Goal: Information Seeking & Learning: Learn about a topic

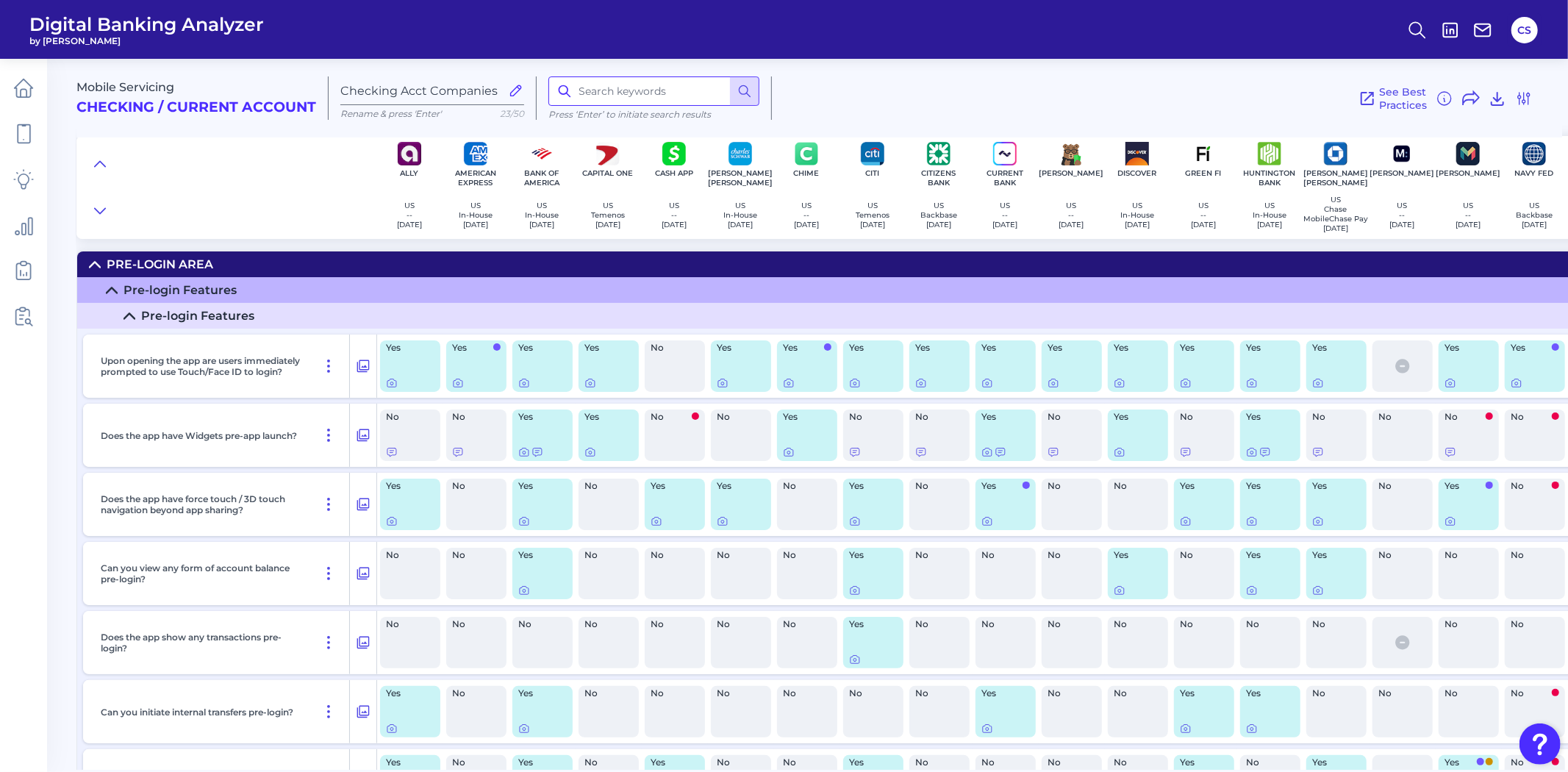
click at [595, 94] on input at bounding box center [654, 91] width 211 height 29
type input "auto"
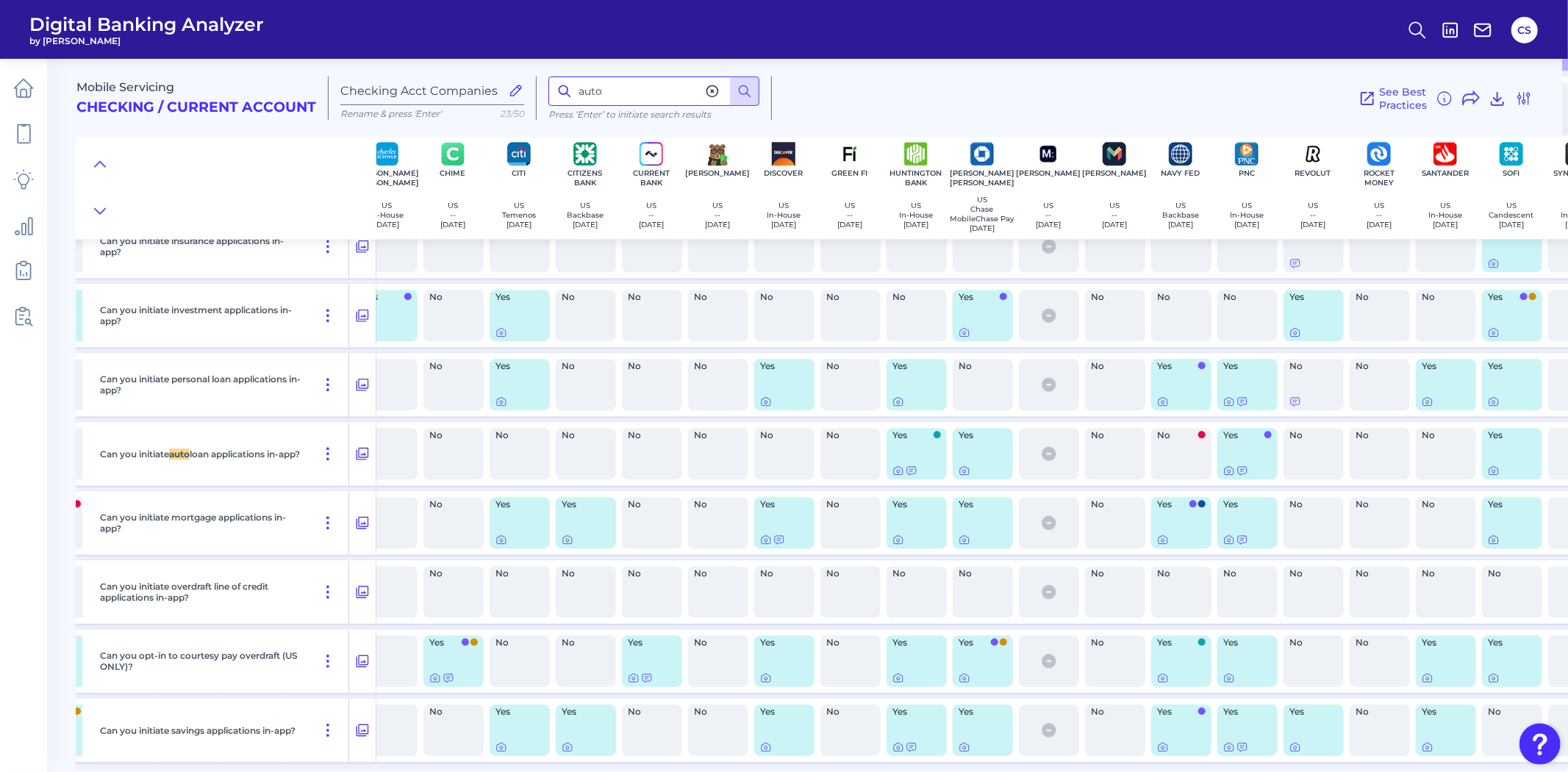
scroll to position [22009, 0]
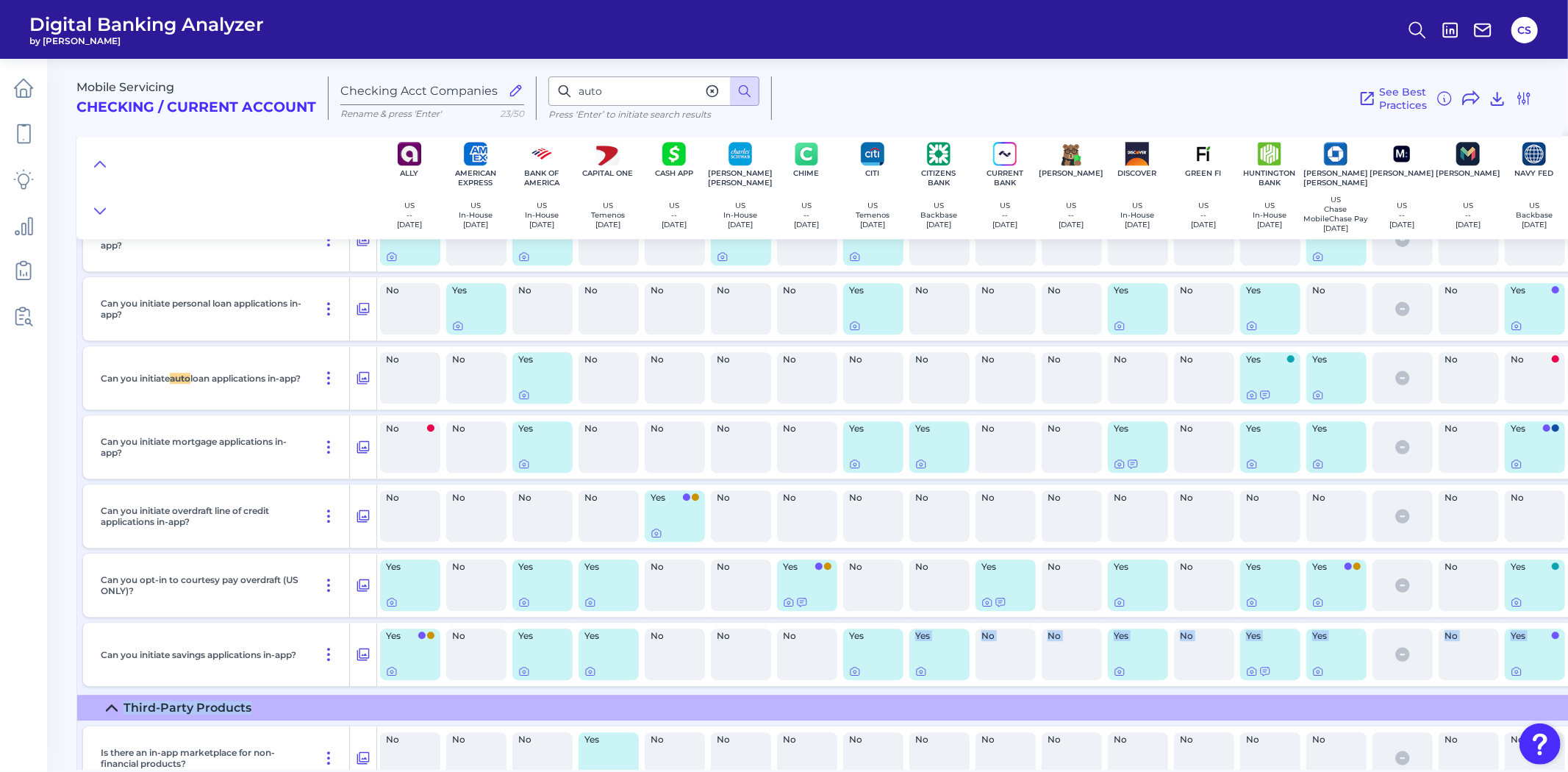
drag, startPoint x: 856, startPoint y: 762, endPoint x: 966, endPoint y: 747, distance: 111.0
click at [966, 747] on div "Product Discovery Is there an in-app product menu? Yes No Yes Yes No Yes No Yes…" at bounding box center [1222, 401] width 2291 height 1209
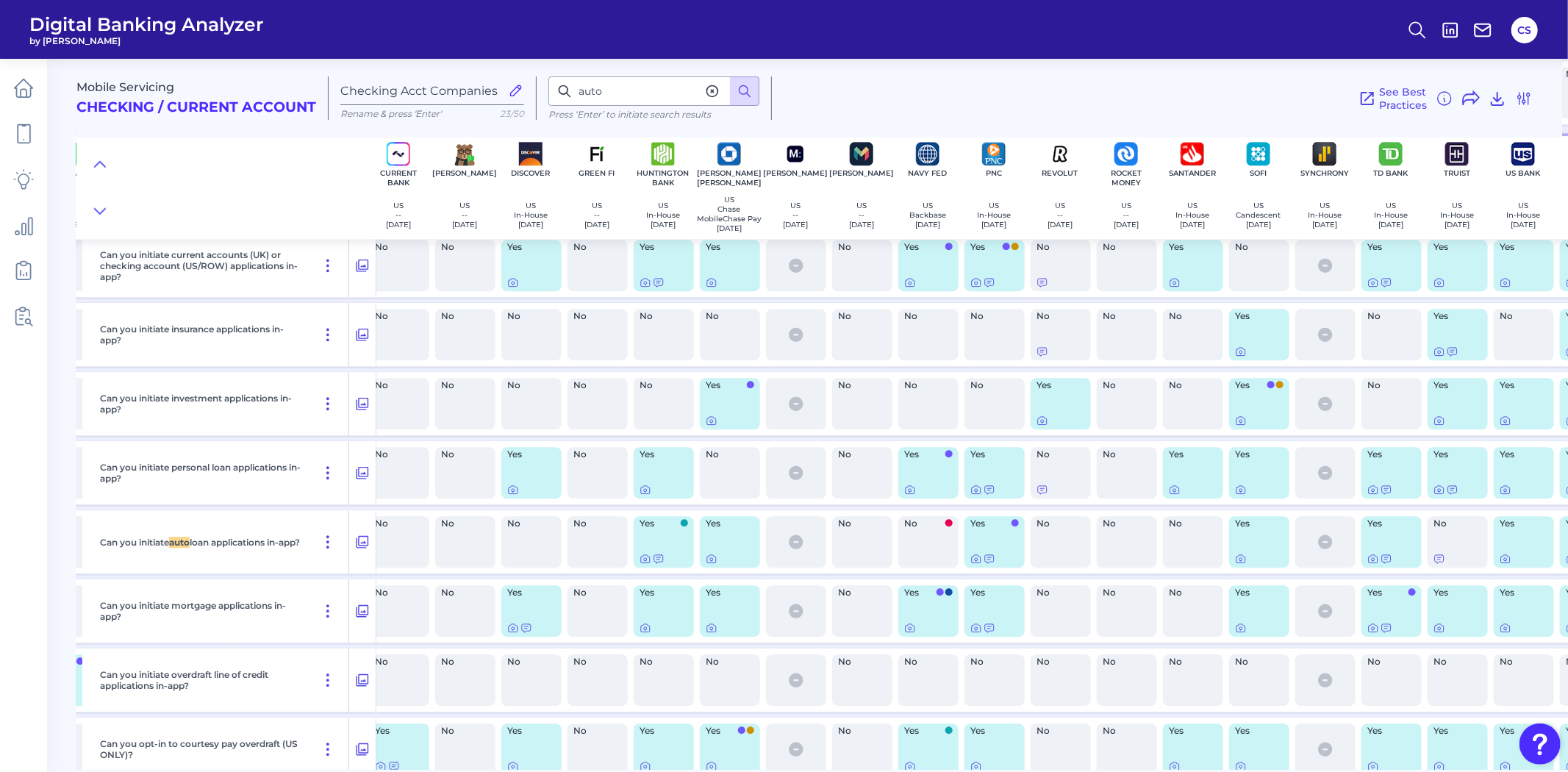
scroll to position [21921, 806]
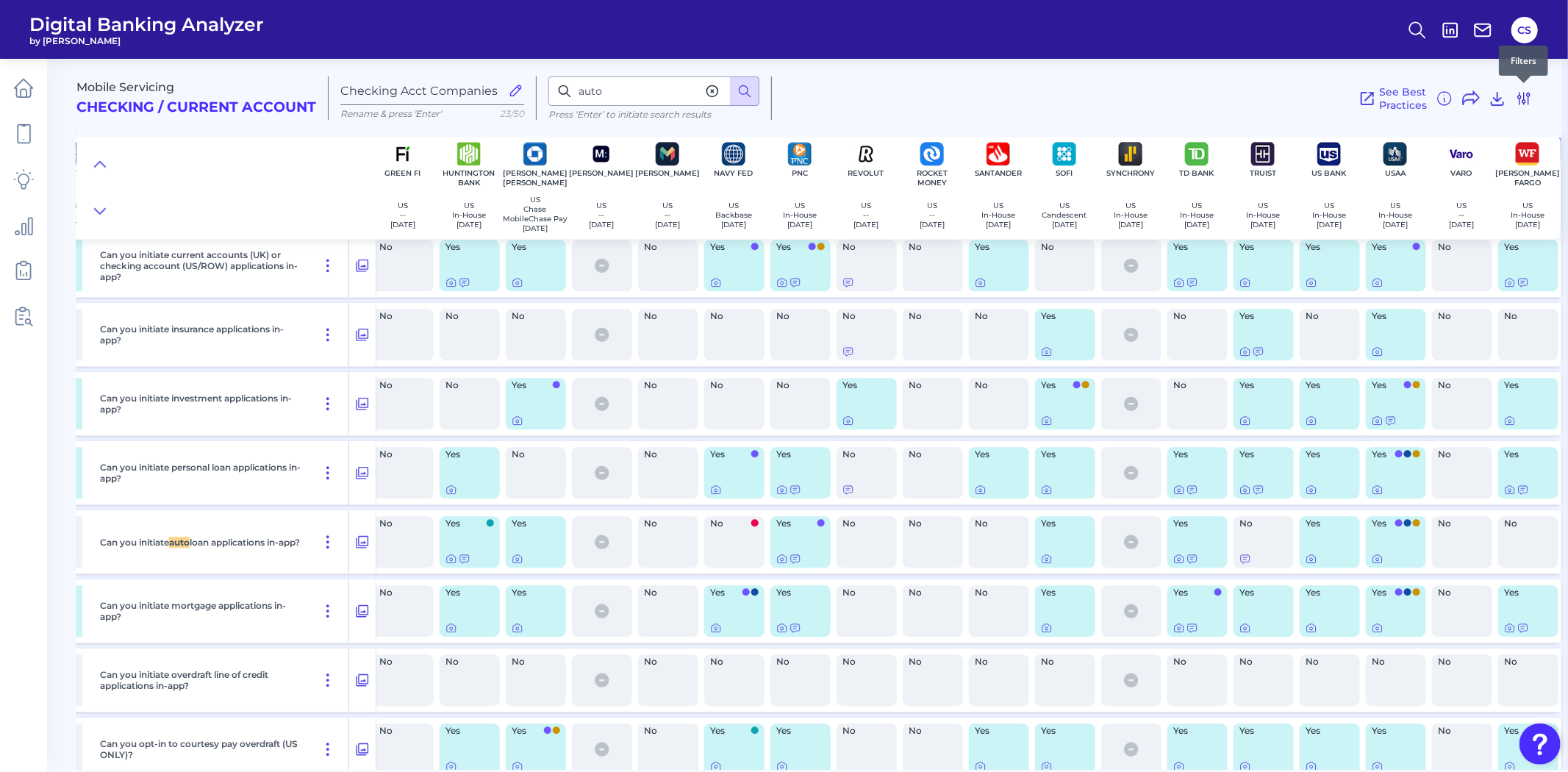
click at [1517, 98] on icon at bounding box center [1524, 98] width 18 height 18
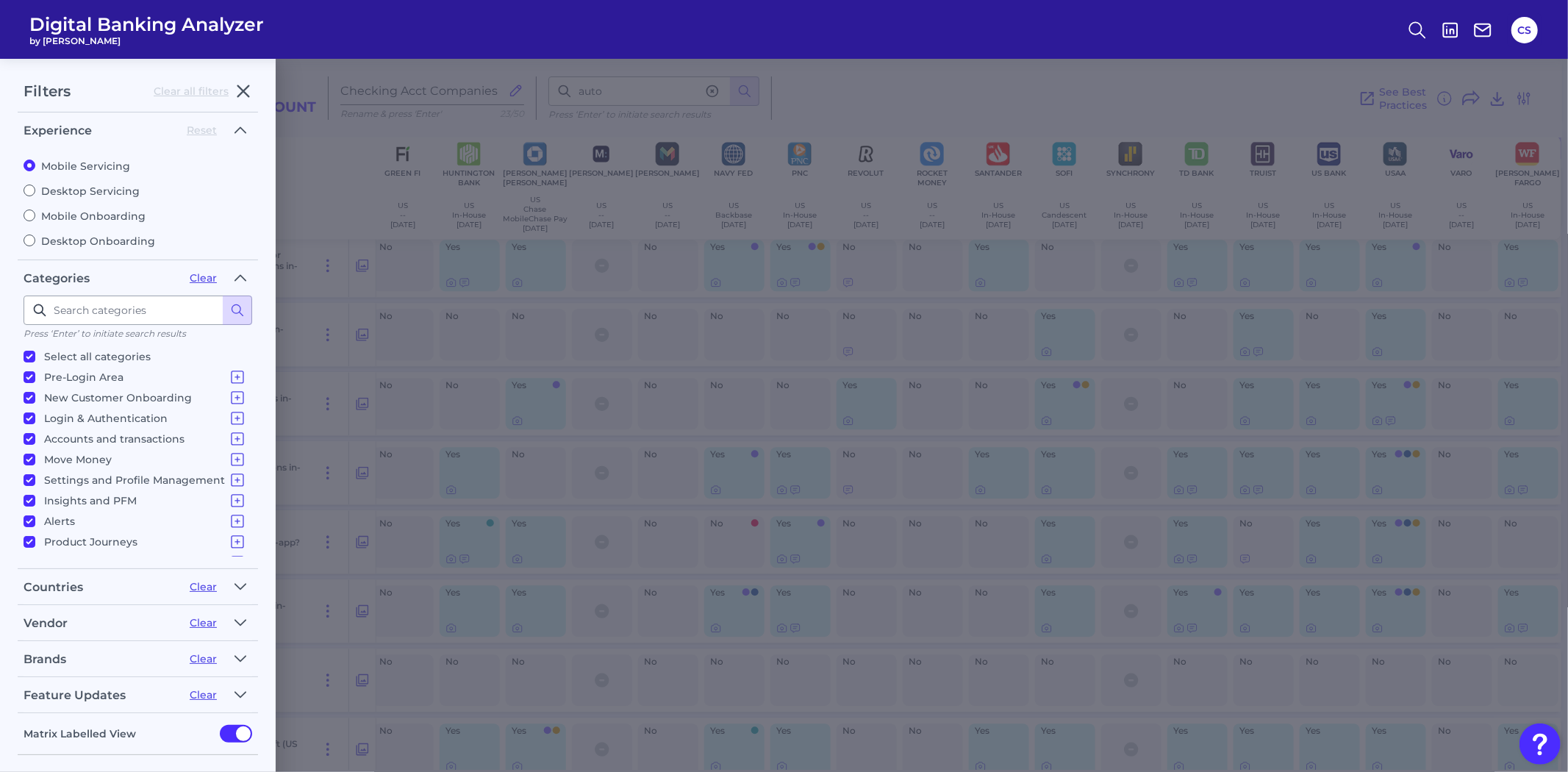
click at [70, 659] on div "Brands" at bounding box center [101, 659] width 154 height 14
click at [246, 656] on button "button" at bounding box center [240, 659] width 24 height 24
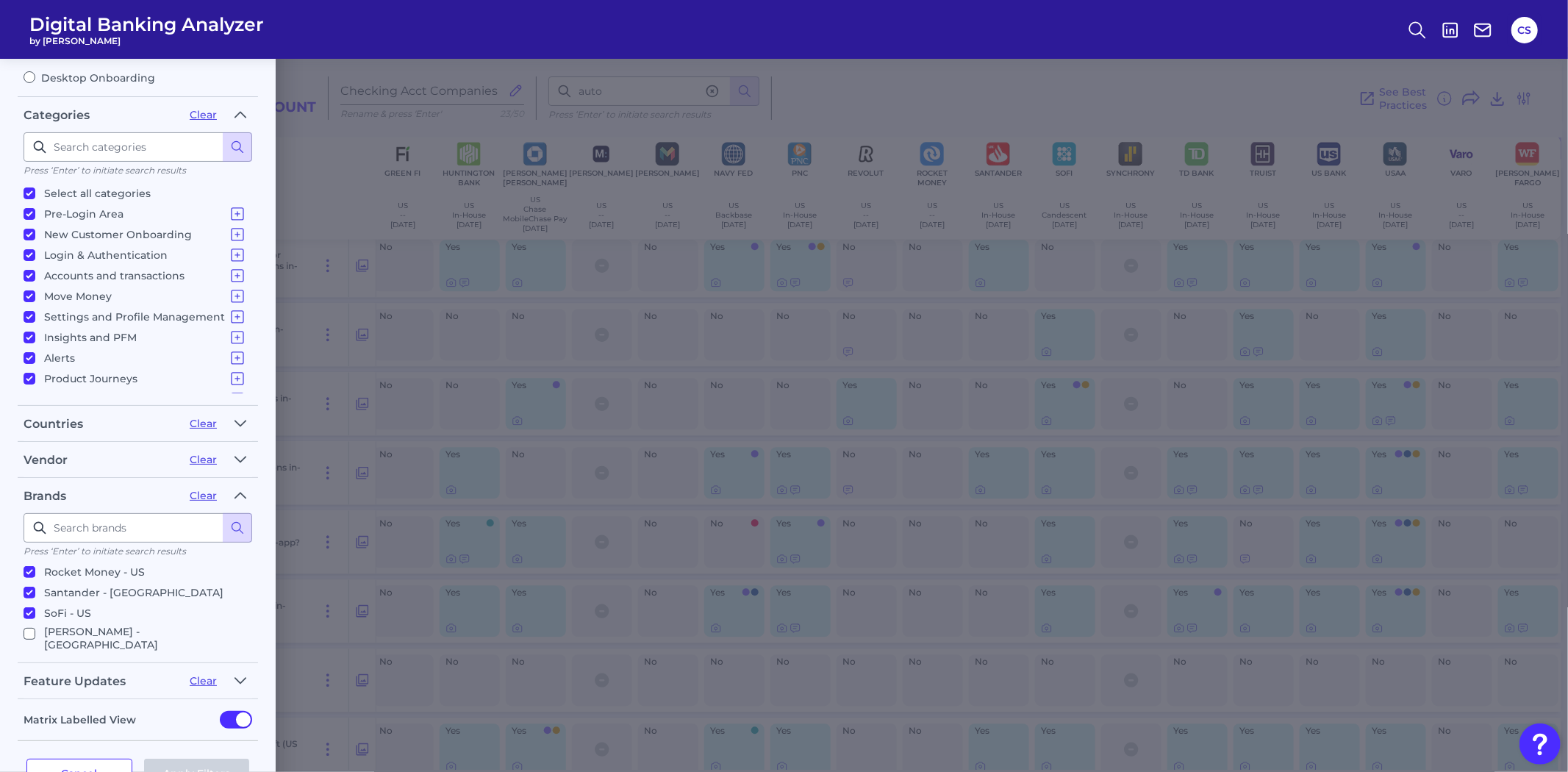
scroll to position [837, 0]
click at [945, 49] on header "Digital Banking Analyzer by Curinos CS" at bounding box center [784, 29] width 1568 height 59
click at [670, 441] on div "Filters Clear all filters Experience Reset Mobile Servicing Desktop Servicing M…" at bounding box center [784, 415] width 1568 height 713
click at [76, 765] on button "Cancel" at bounding box center [79, 774] width 106 height 29
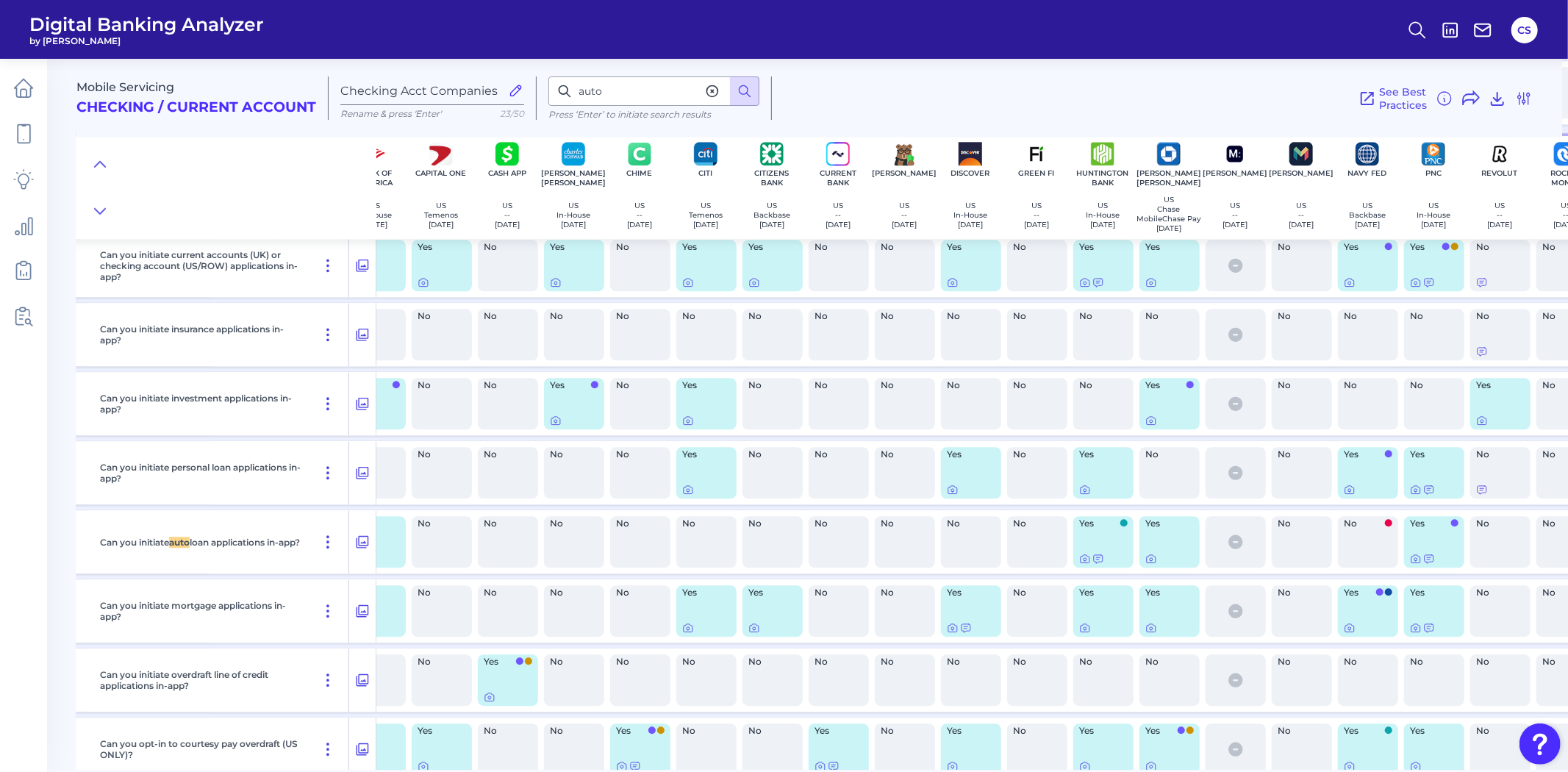
scroll to position [21921, 137]
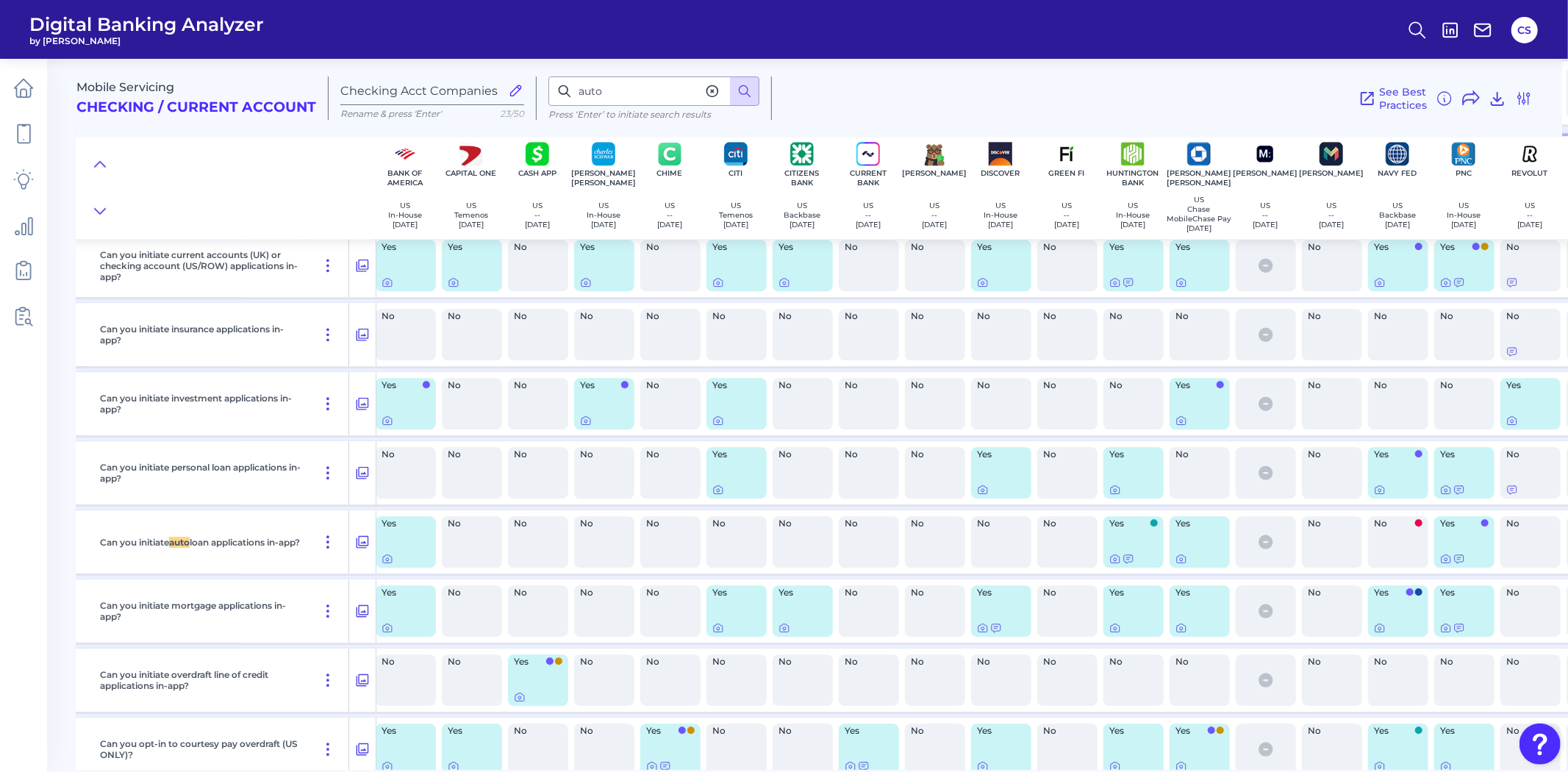
drag, startPoint x: 433, startPoint y: 763, endPoint x: 271, endPoint y: 774, distance: 162.4
click at [271, 771] on html "Digital Banking Analyzer by Curinos CS Mobile Servicing Checking / Current Acco…" at bounding box center [784, 386] width 1568 height 772
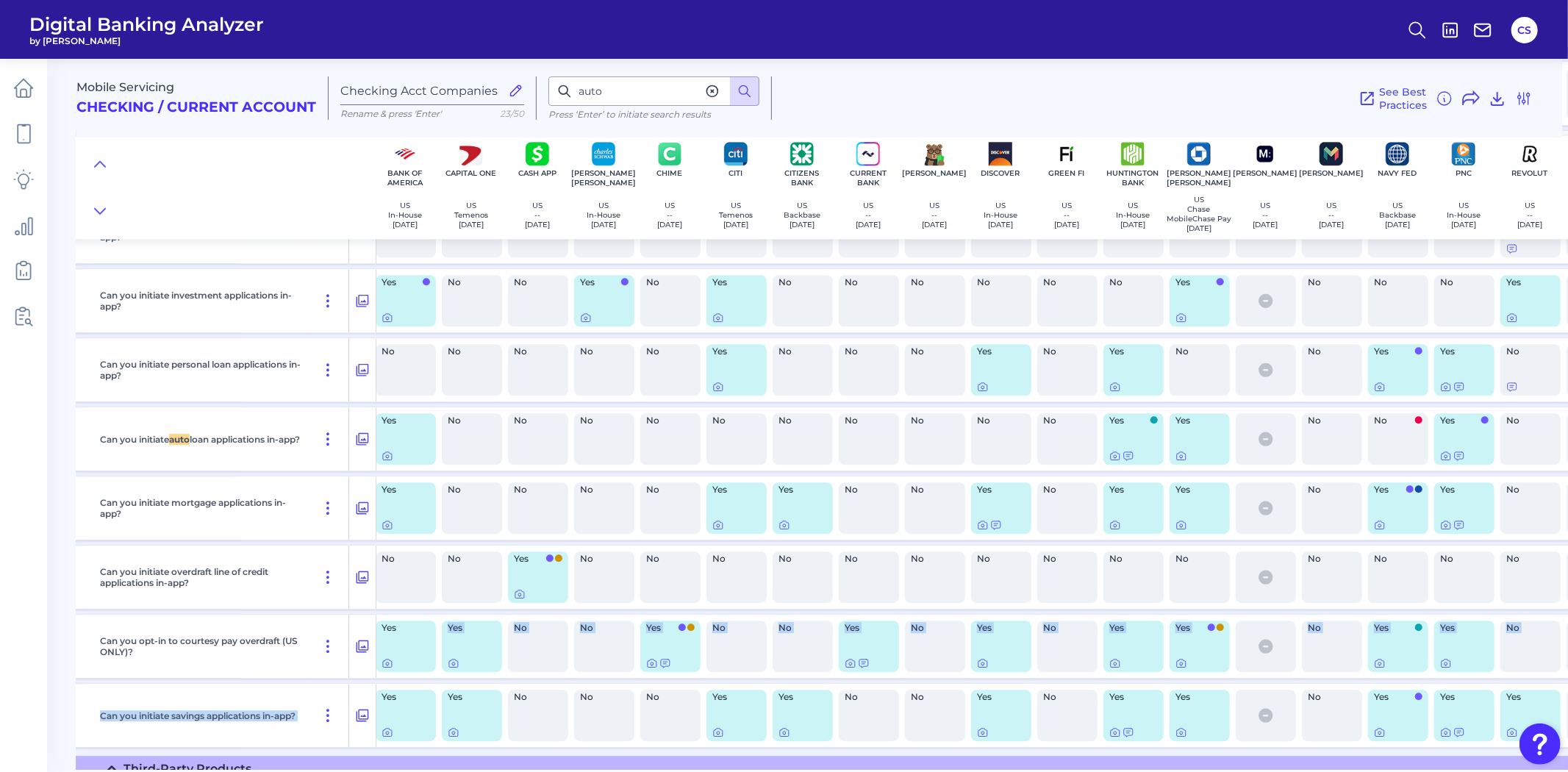
click at [568, 741] on div "No" at bounding box center [538, 715] width 60 height 52
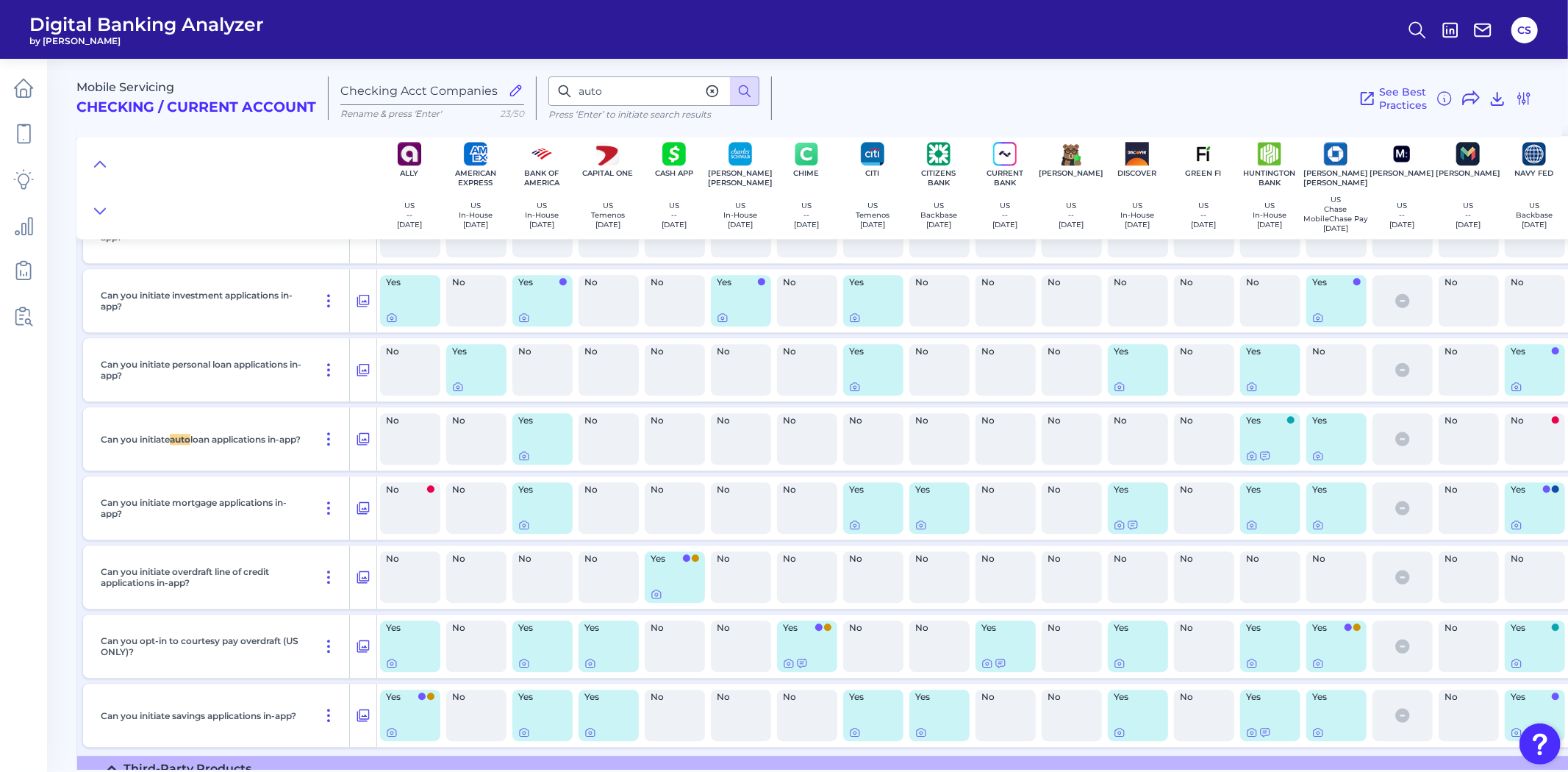
drag, startPoint x: 121, startPoint y: 480, endPoint x: 92, endPoint y: 461, distance: 34.7
click at [92, 461] on div "Can you initiate auto loan applications in-app?" at bounding box center [230, 439] width 294 height 63
copy p "Can you initiate auto loan applications in-app?"
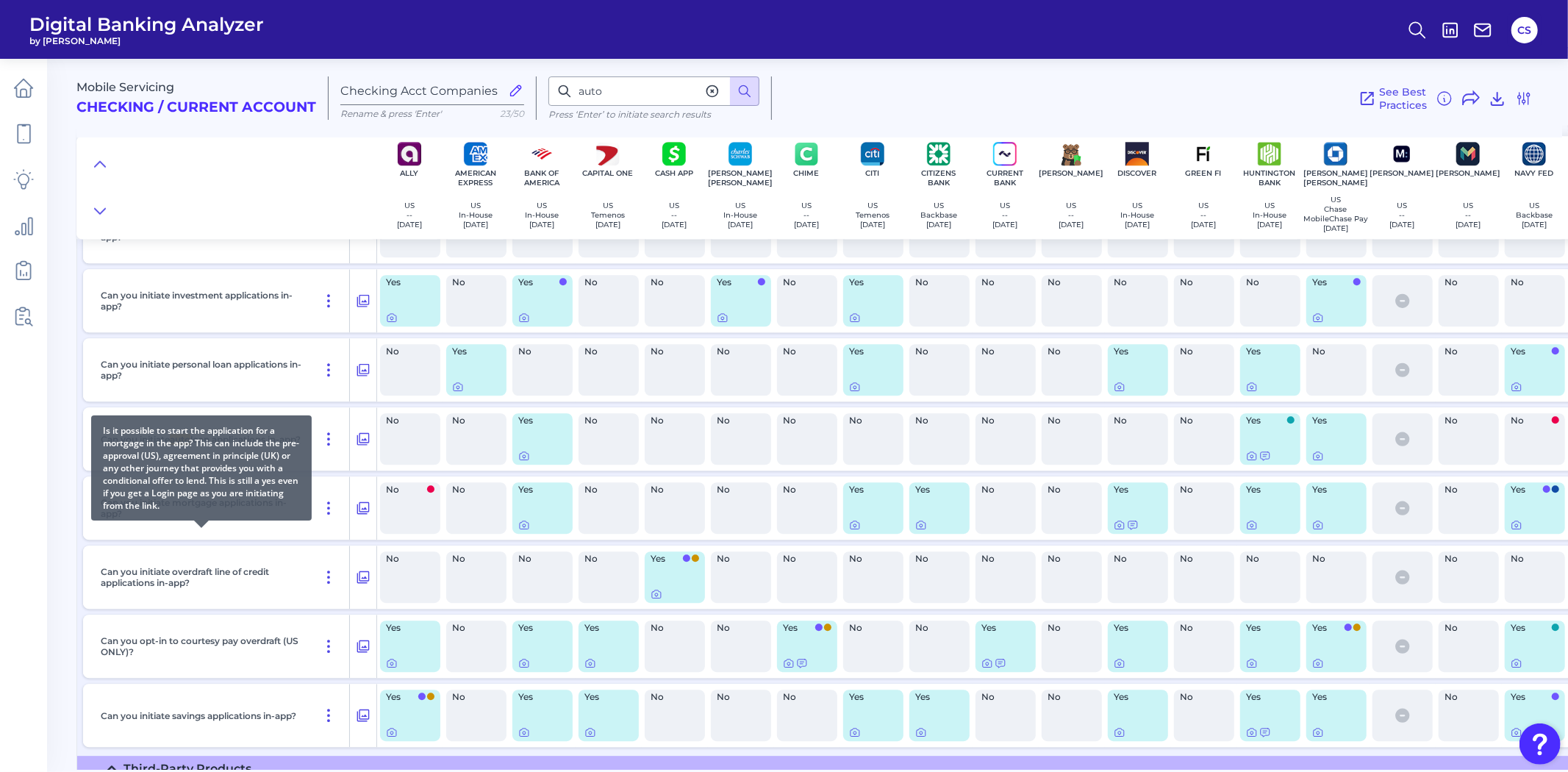
click at [236, 519] on p "Can you initiate mortgage applications in-app?" at bounding box center [201, 507] width 201 height 22
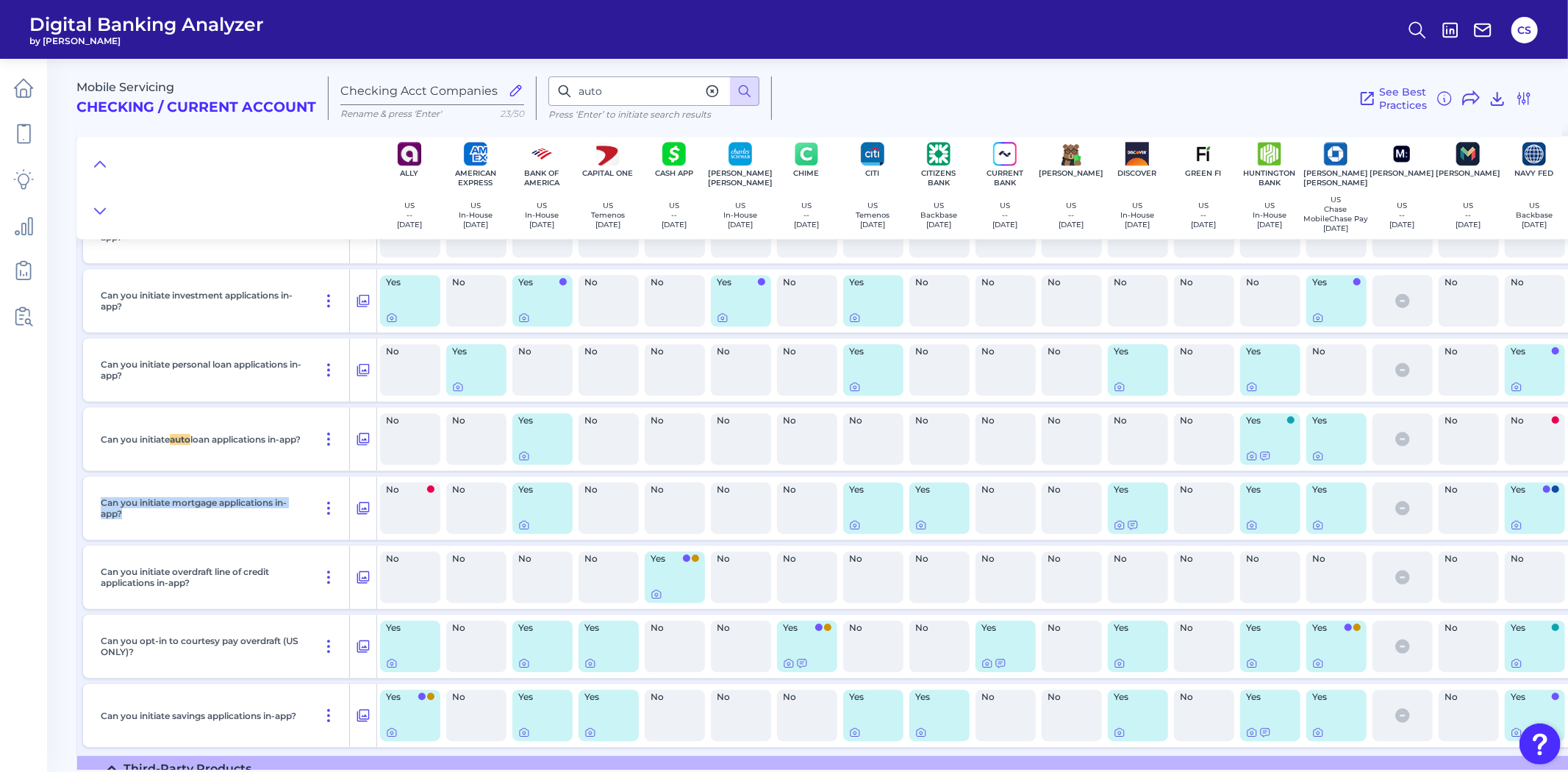
drag, startPoint x: 98, startPoint y: 530, endPoint x: 88, endPoint y: 519, distance: 14.9
click at [88, 519] on div "Can you initiate mortgage applications in-app?" at bounding box center [230, 508] width 294 height 63
copy p "Can you initiate mortgage applications in-app?"
click at [315, 450] on button at bounding box center [329, 439] width 29 height 24
click at [46, 457] on nav at bounding box center [23, 415] width 47 height 713
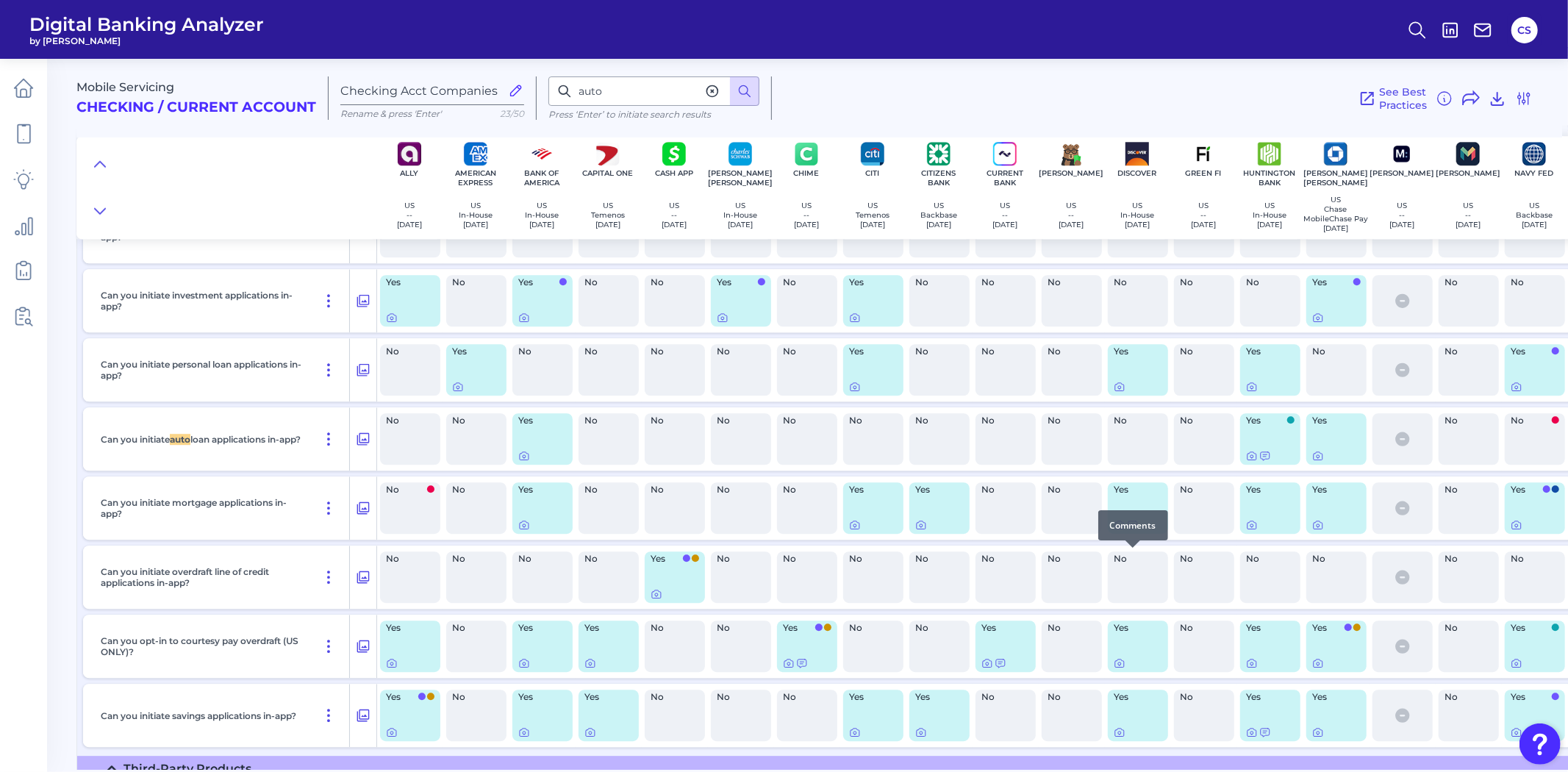
click at [1132, 529] on icon at bounding box center [1132, 525] width 8 height 8
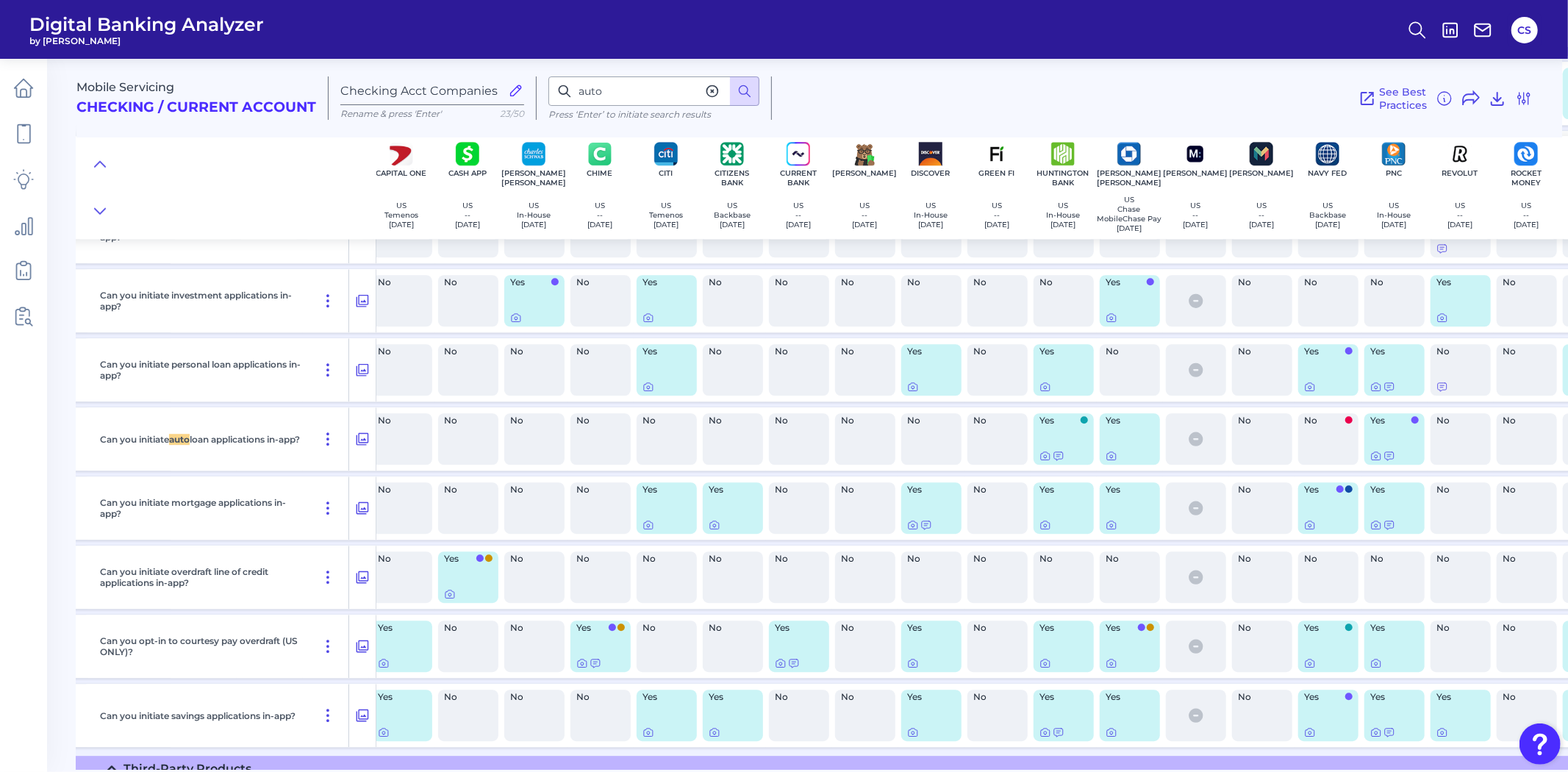
scroll to position [22024, 204]
click at [1115, 462] on icon at bounding box center [1114, 455] width 12 height 12
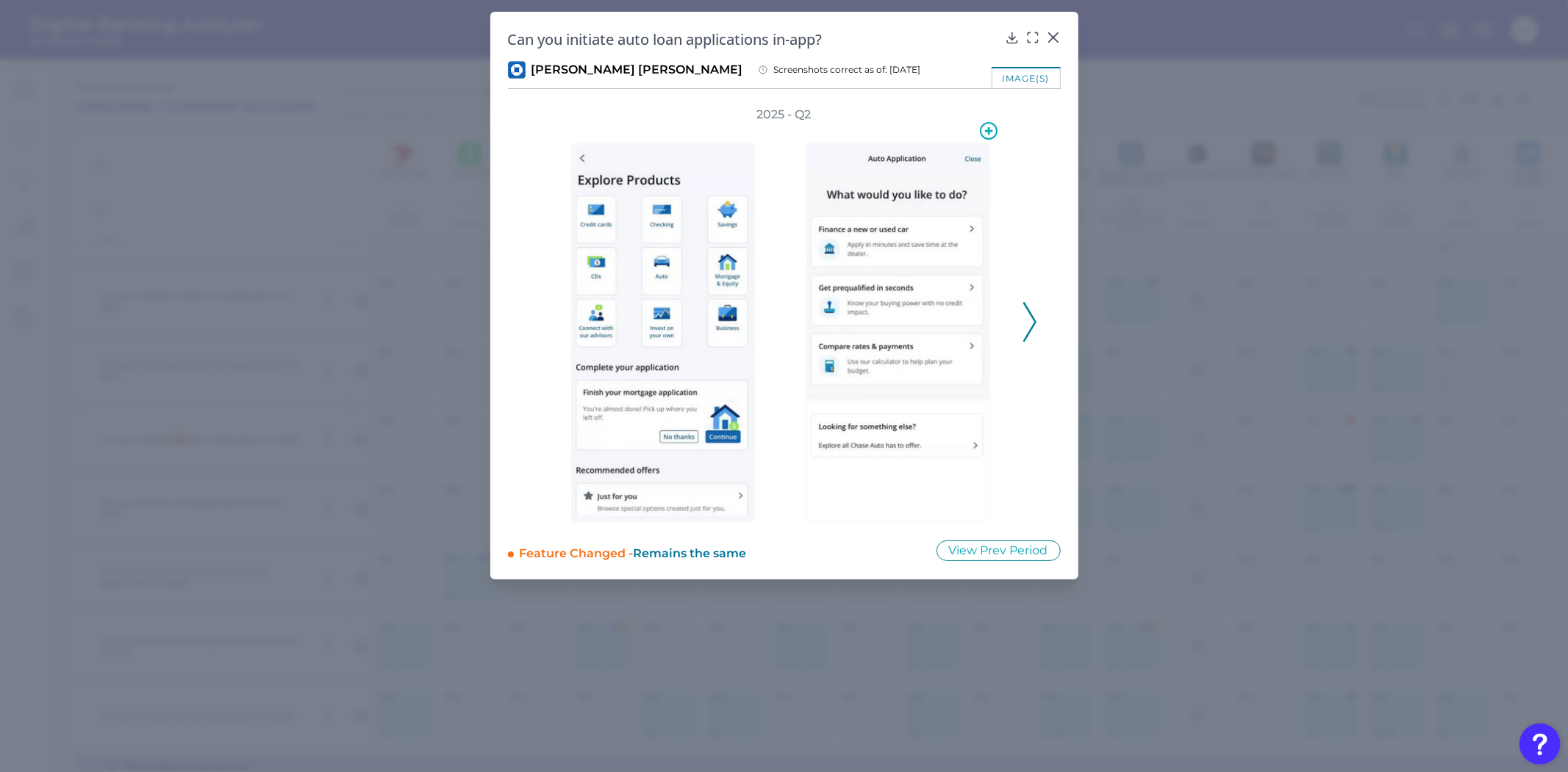
drag, startPoint x: 957, startPoint y: 313, endPoint x: 959, endPoint y: 292, distance: 21.1
click at [956, 312] on img at bounding box center [899, 332] width 184 height 379
click at [1034, 35] on icon at bounding box center [1033, 37] width 15 height 15
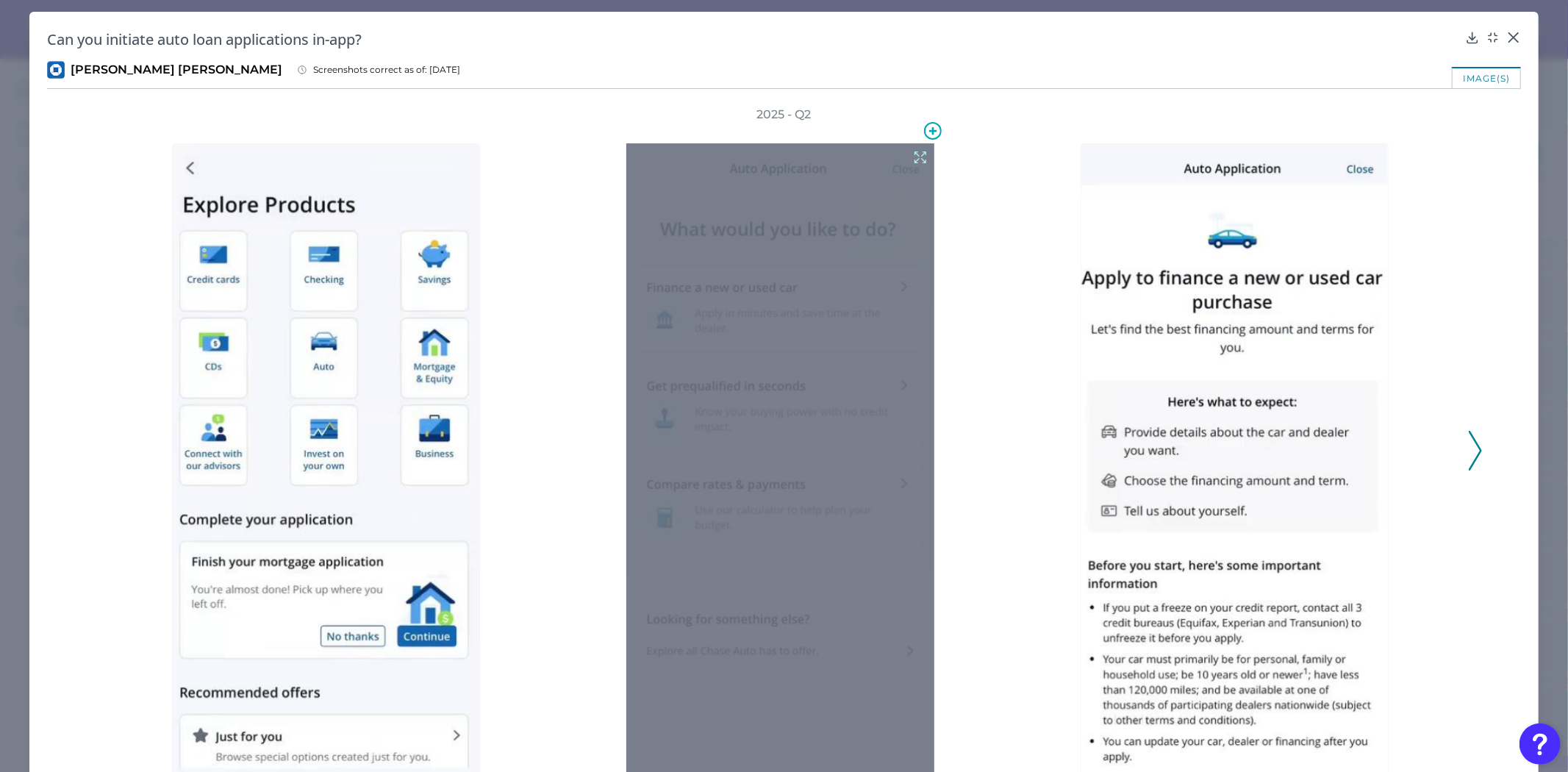
click at [782, 386] on div at bounding box center [780, 461] width 308 height 636
click at [912, 154] on icon at bounding box center [920, 157] width 16 height 16
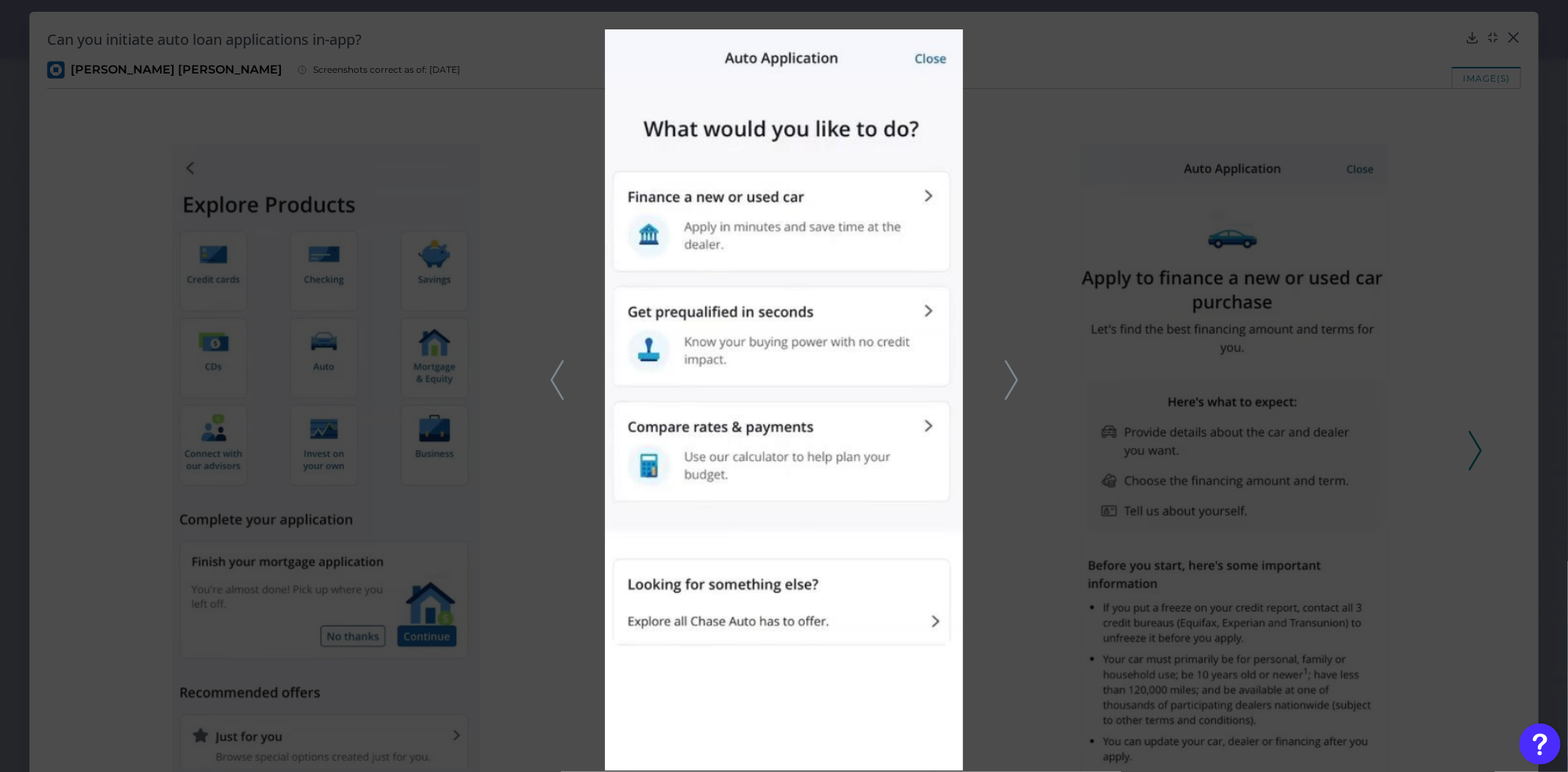
click at [1118, 379] on div at bounding box center [784, 386] width 1568 height 772
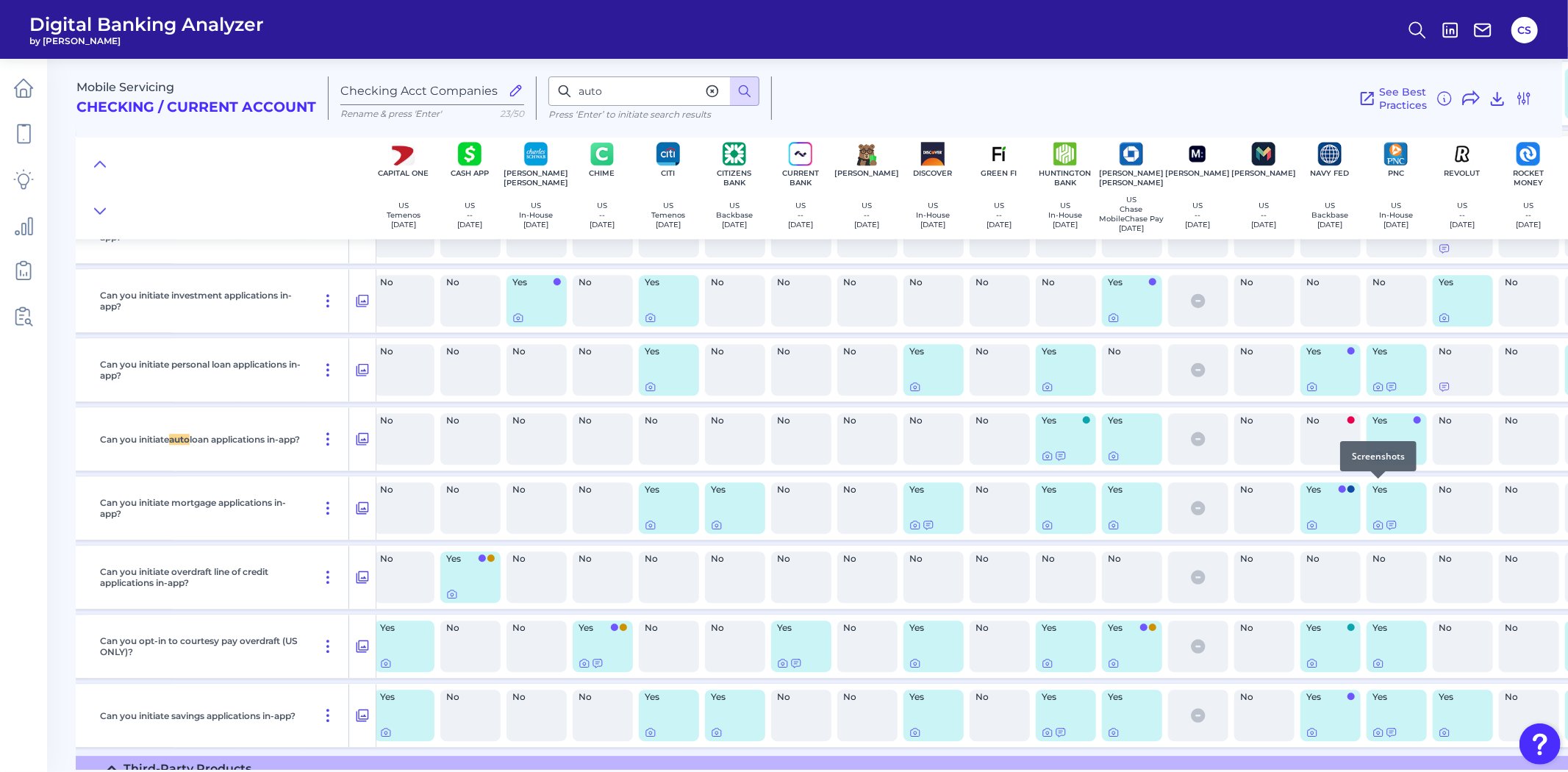
click at [1379, 462] on icon at bounding box center [1378, 455] width 12 height 12
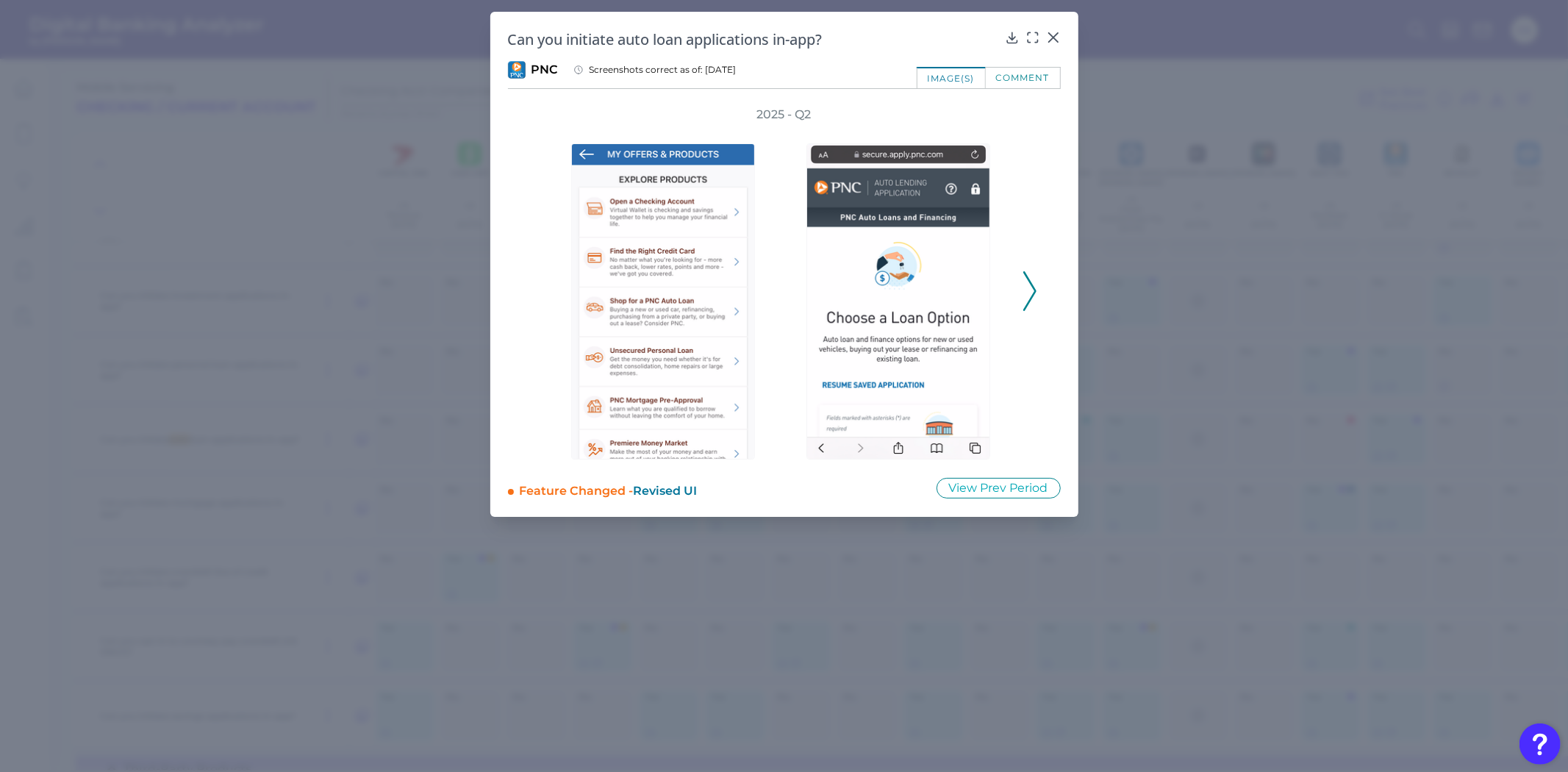
click at [1027, 294] on icon at bounding box center [1030, 291] width 13 height 39
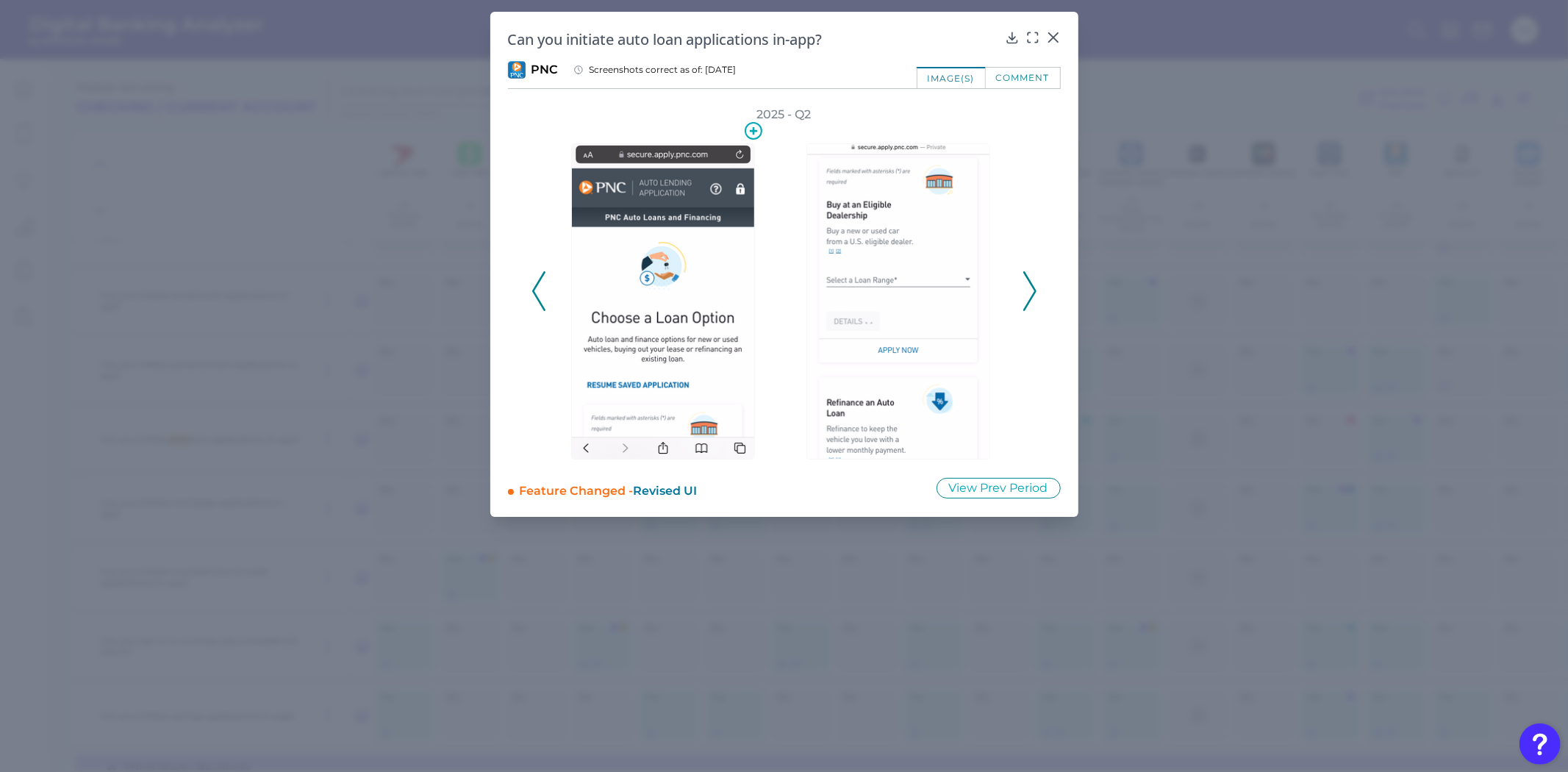
click at [666, 308] on img at bounding box center [663, 302] width 184 height 316
click at [928, 304] on img at bounding box center [899, 302] width 184 height 316
click at [1039, 279] on div "2025 - Q2" at bounding box center [784, 283] width 553 height 353
click at [1023, 291] on icon at bounding box center [1030, 291] width 13 height 39
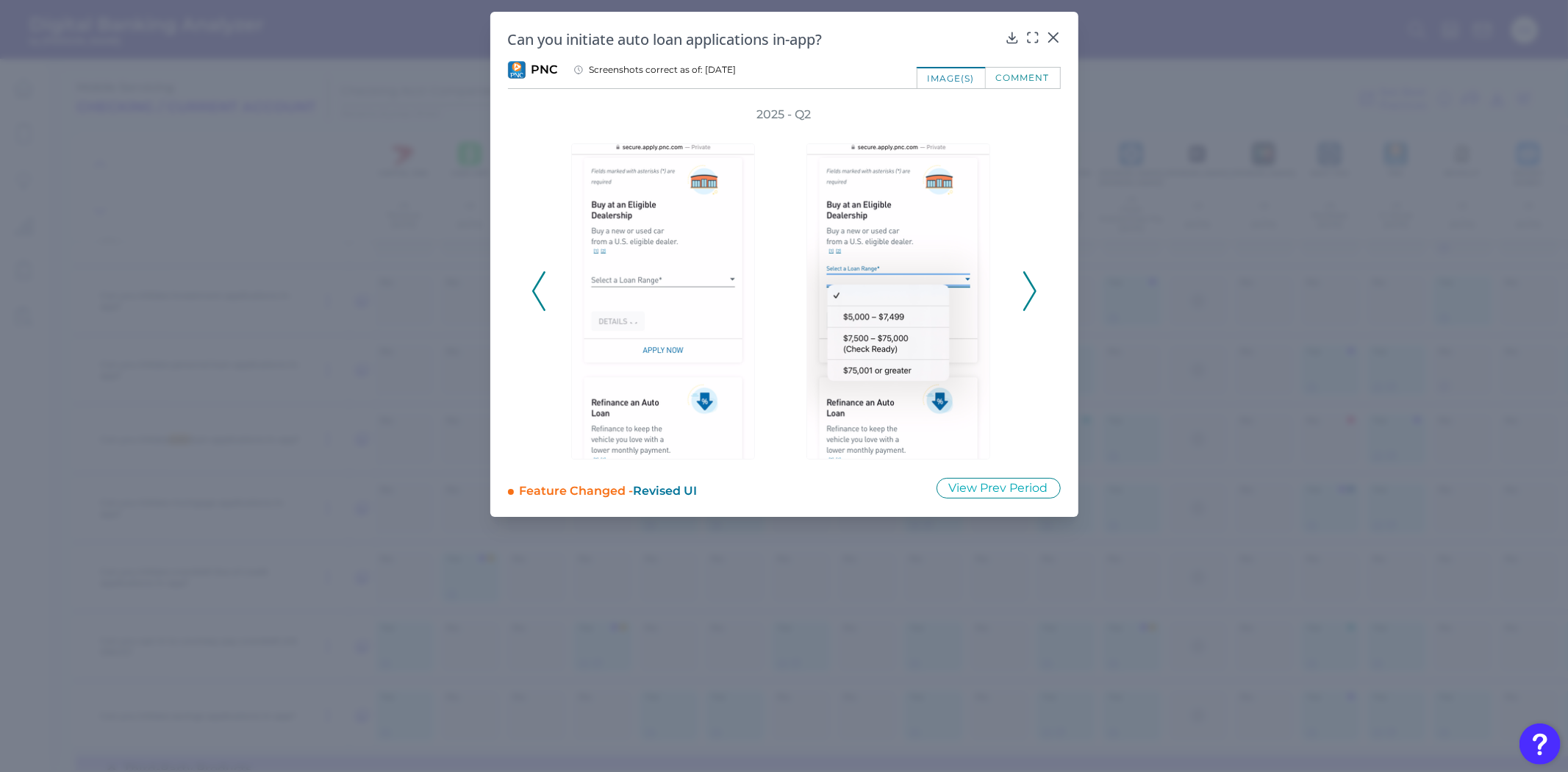
click at [1023, 295] on icon at bounding box center [1030, 291] width 13 height 39
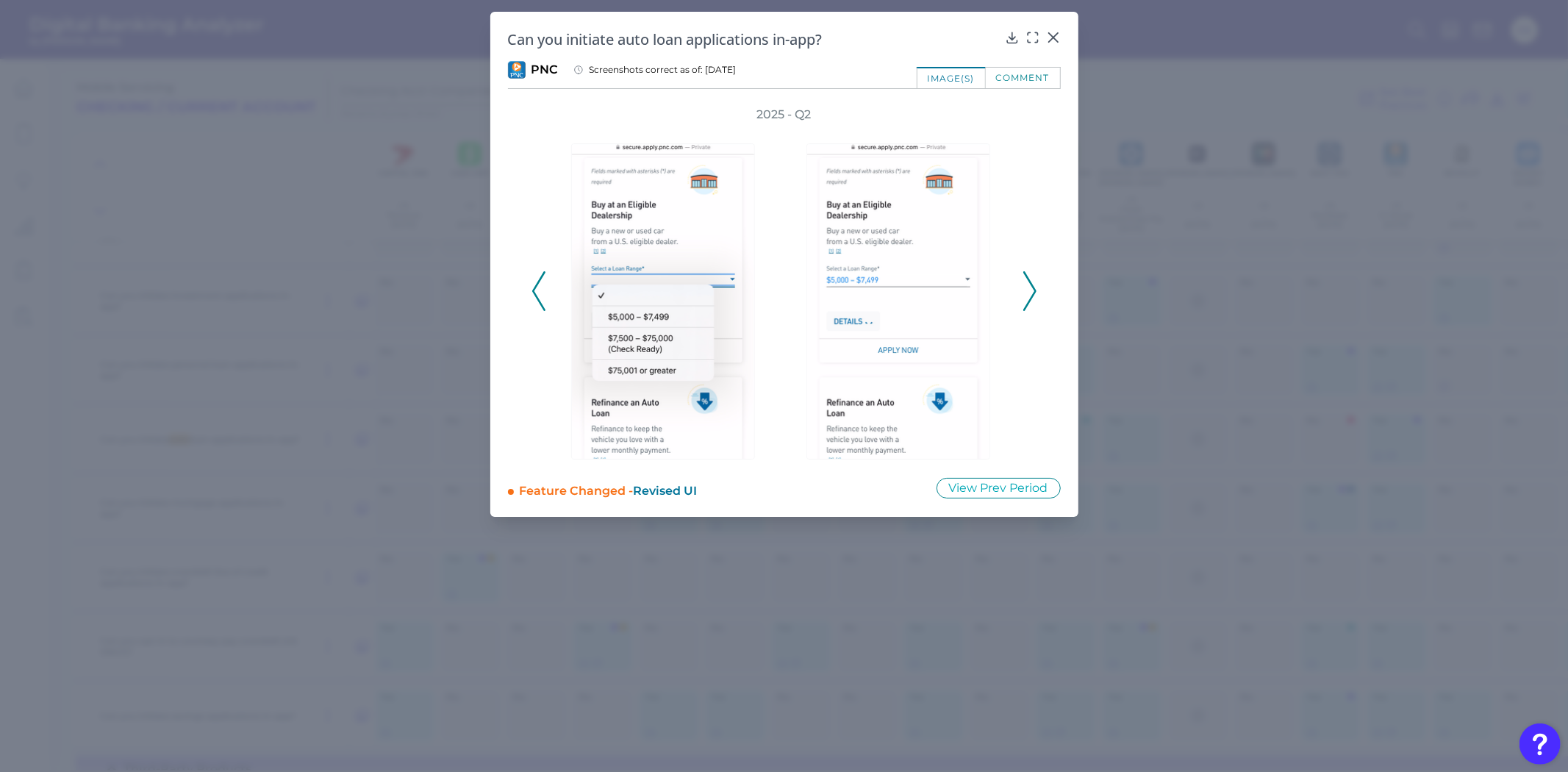
click at [1023, 295] on icon at bounding box center [1030, 291] width 13 height 39
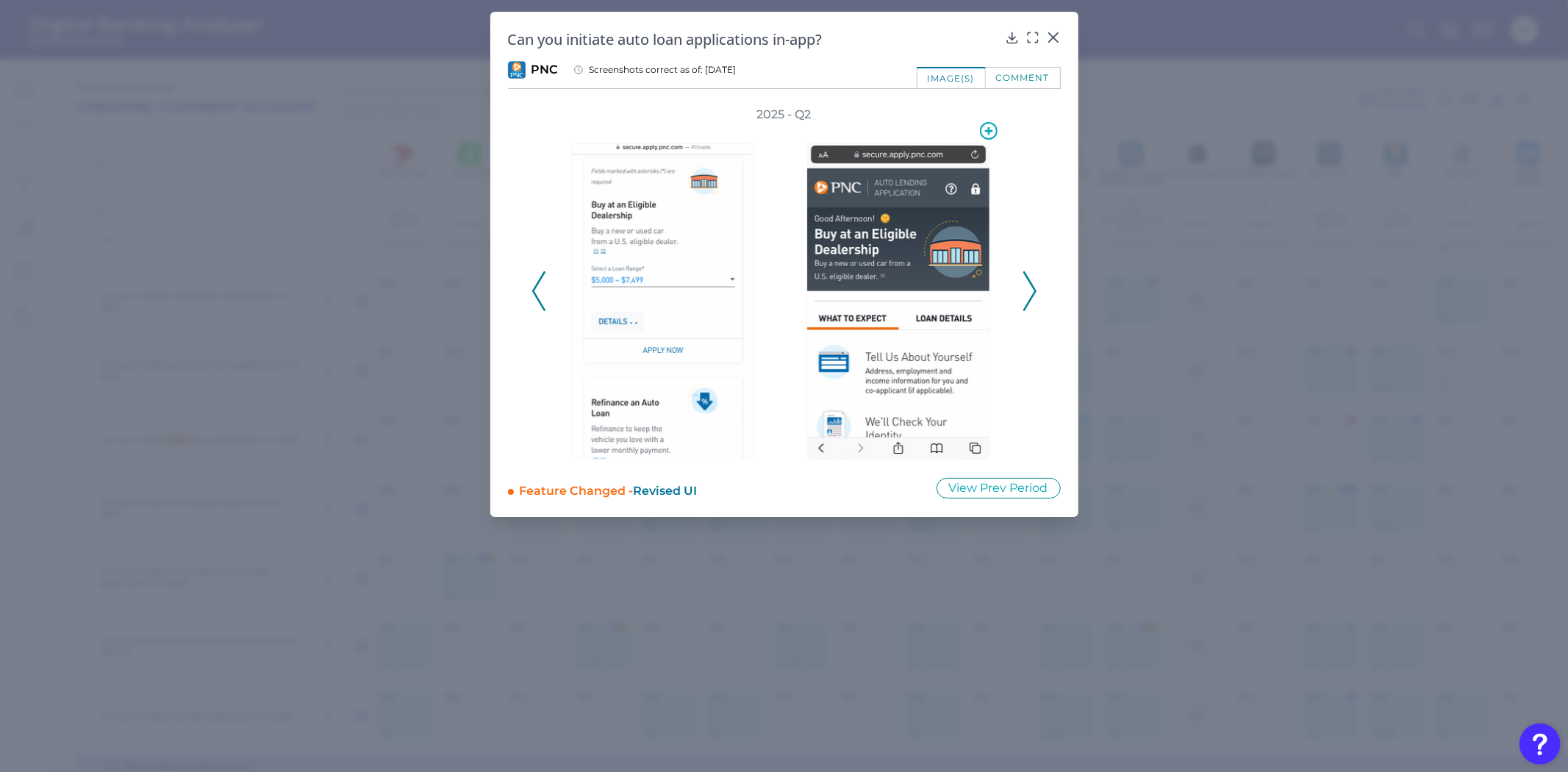
click at [878, 285] on img at bounding box center [899, 302] width 184 height 316
click at [1028, 282] on icon at bounding box center [1030, 291] width 13 height 39
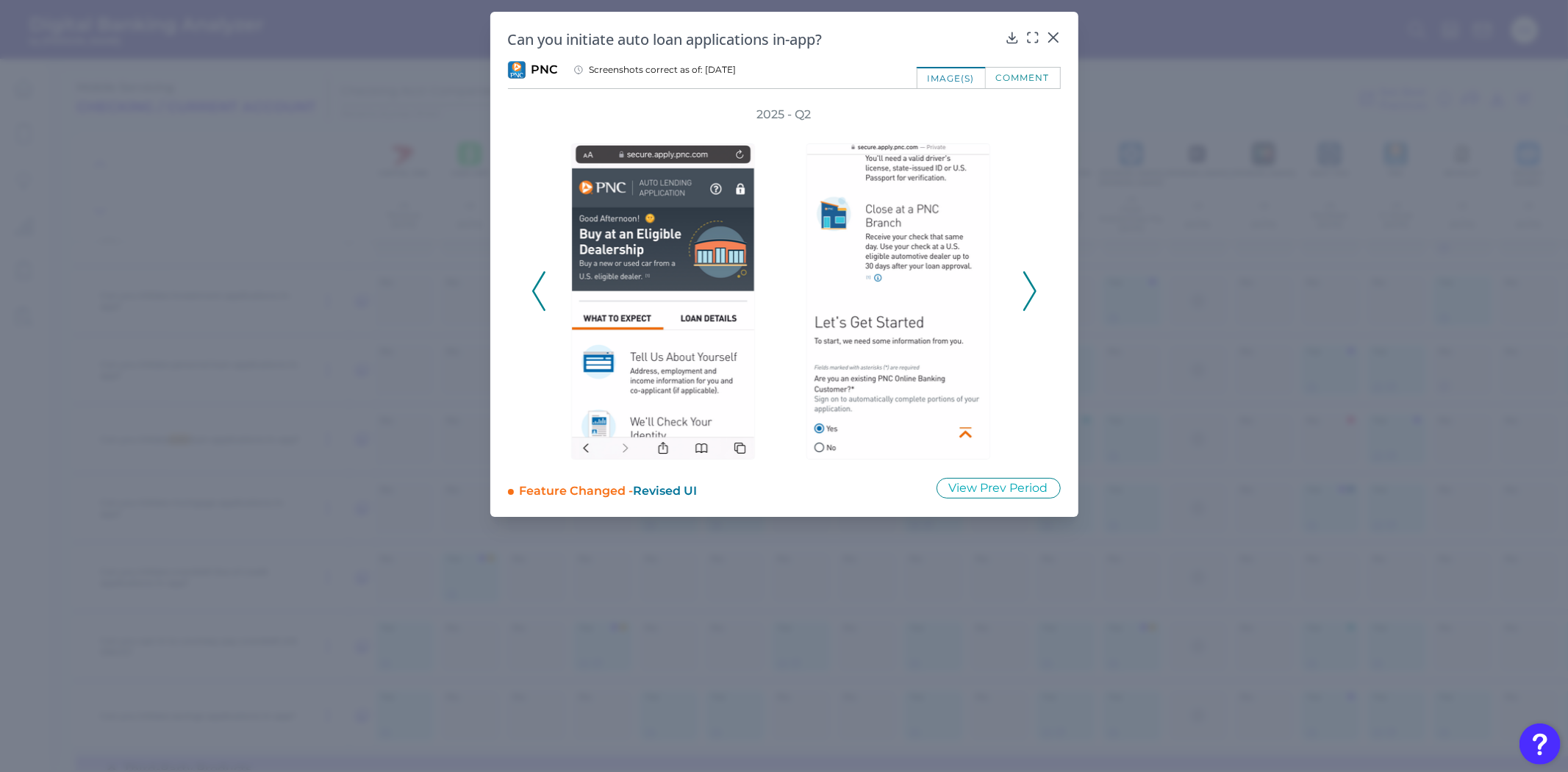
click at [1028, 283] on icon at bounding box center [1030, 291] width 13 height 39
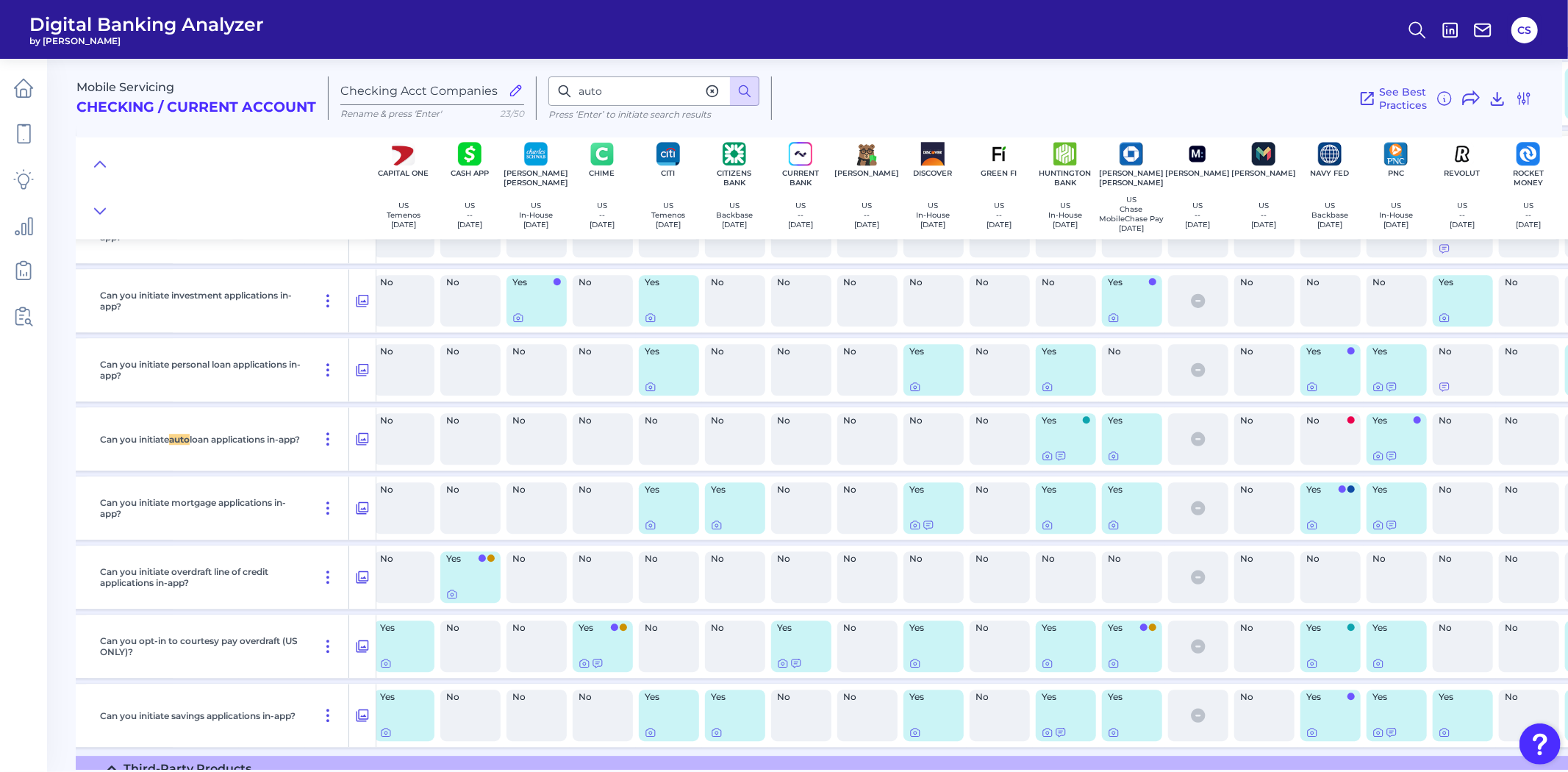
scroll to position [22187, 204]
